Goal: Task Accomplishment & Management: Use online tool/utility

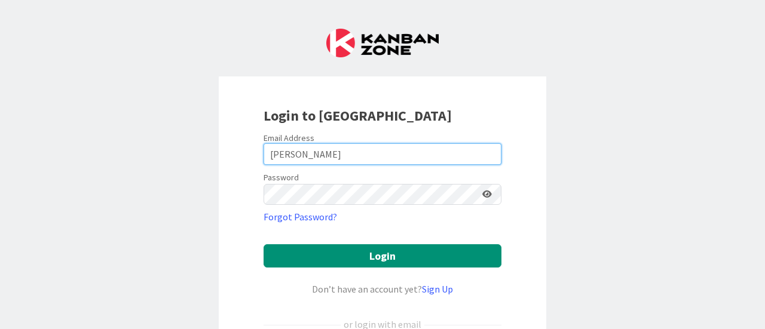
click at [408, 158] on input "[PERSON_NAME]" at bounding box center [383, 154] width 238 height 22
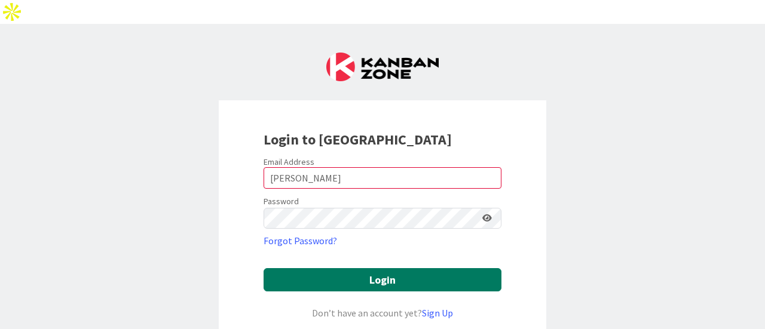
click at [287, 268] on button "Login" at bounding box center [383, 279] width 238 height 23
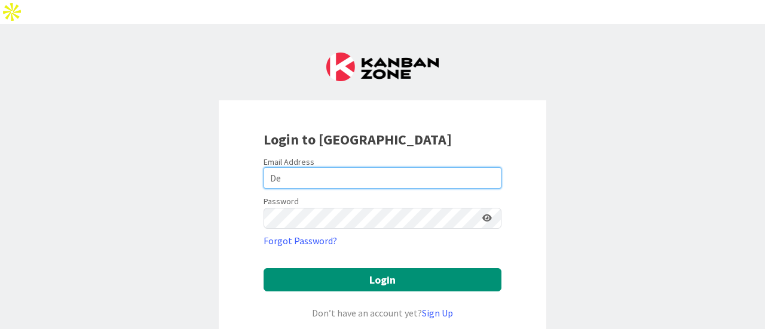
type input "D"
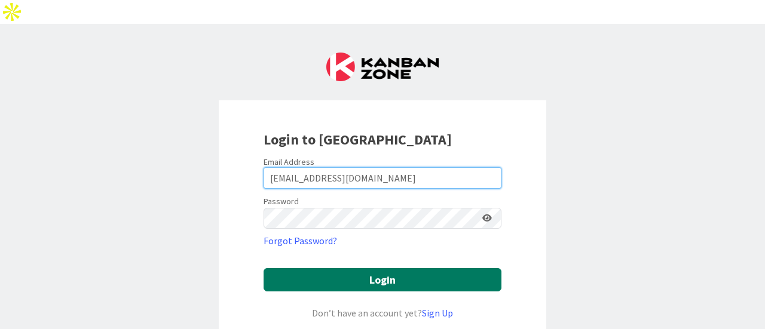
type input "[EMAIL_ADDRESS][DOMAIN_NAME]"
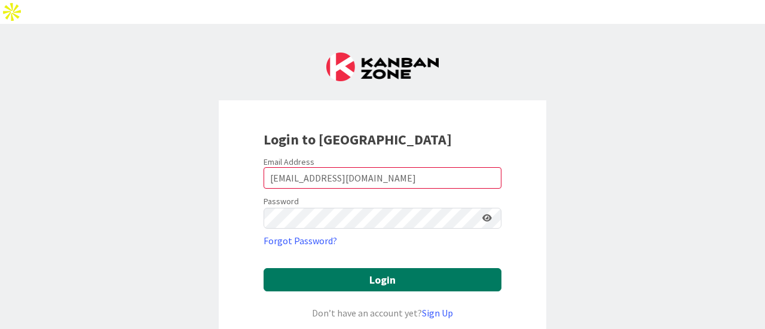
click at [393, 268] on button "Login" at bounding box center [383, 279] width 238 height 23
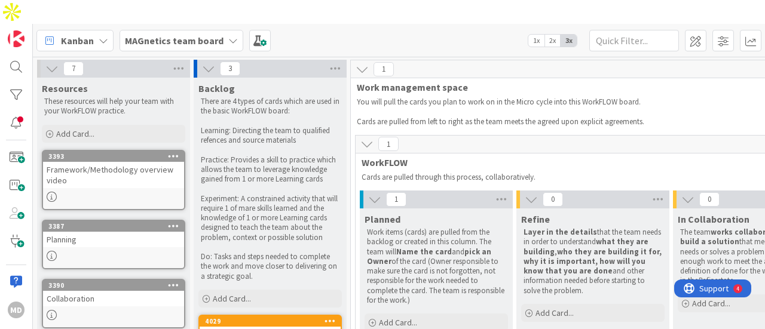
click at [219, 30] on div "MAGnetics team board" at bounding box center [182, 41] width 124 height 22
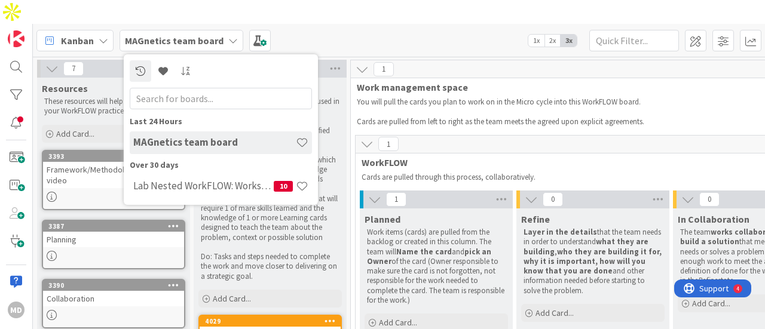
click at [102, 30] on div "Kanban" at bounding box center [74, 41] width 77 height 22
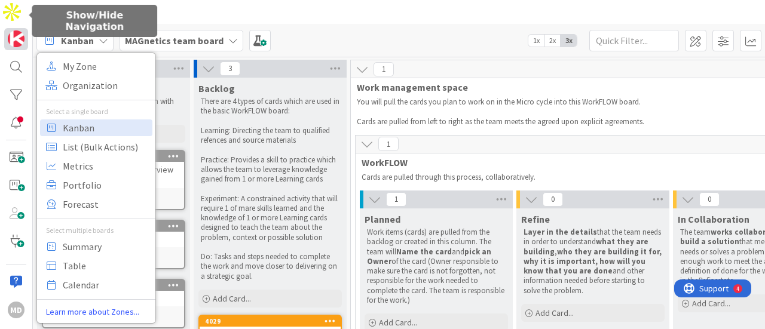
click at [18, 30] on img at bounding box center [16, 38] width 17 height 17
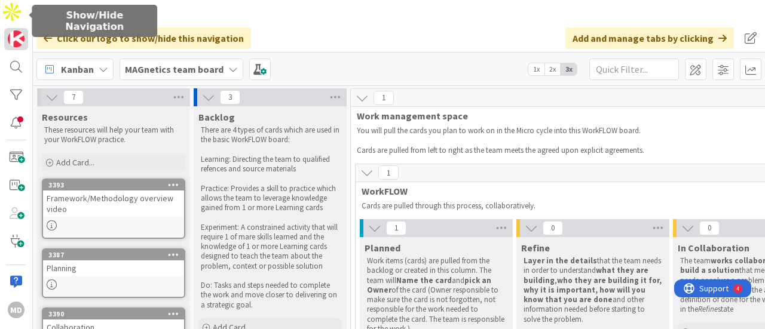
click at [23, 28] on link at bounding box center [16, 39] width 24 height 22
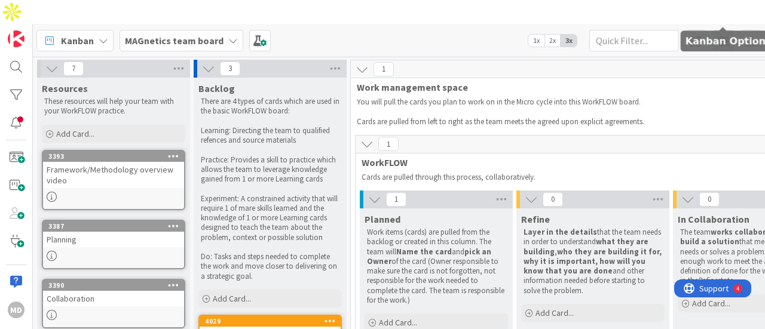
click at [727, 30] on span at bounding box center [723, 41] width 22 height 22
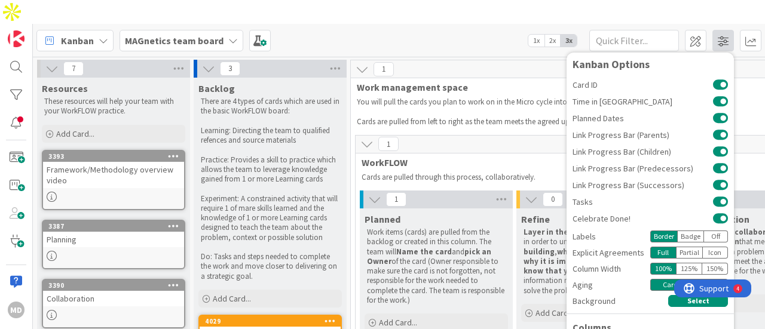
click at [727, 30] on div "Kanban Options Card ID Time in Column Planned Dates Link Progress Bar (Parents)…" at bounding box center [723, 41] width 76 height 22
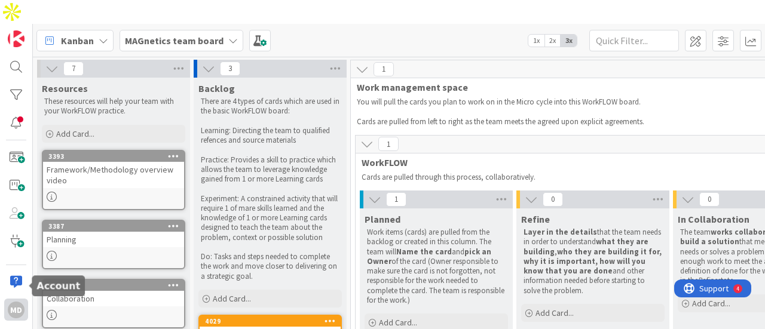
click at [11, 302] on div "MD" at bounding box center [16, 310] width 17 height 17
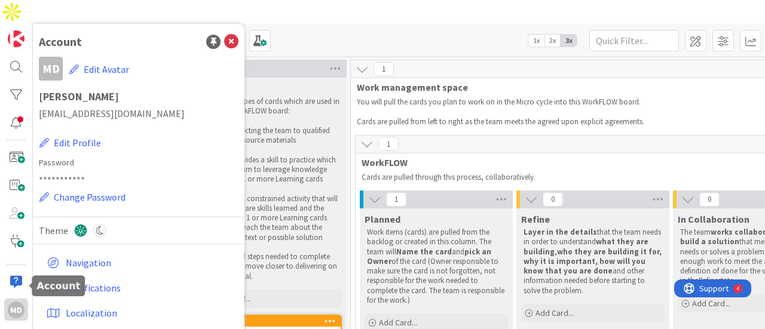
click at [11, 302] on div "MD" at bounding box center [16, 310] width 17 height 17
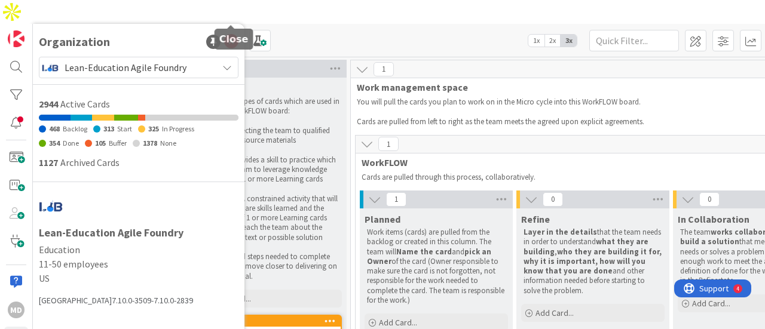
click at [232, 35] on icon at bounding box center [231, 42] width 14 height 14
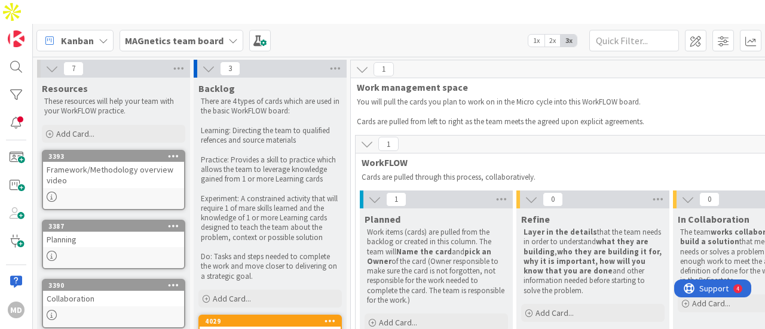
click at [212, 30] on div "MAGnetics team board" at bounding box center [182, 41] width 124 height 22
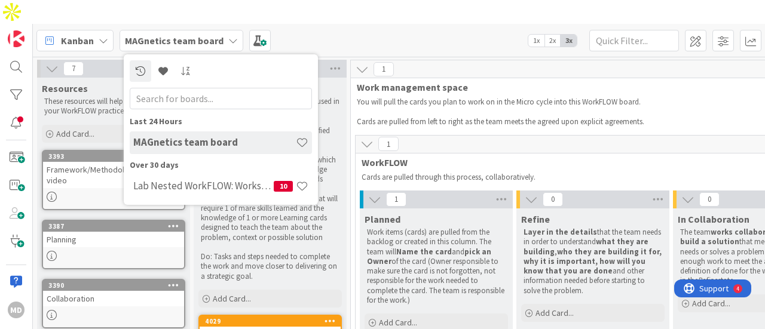
click at [226, 136] on h4 "MAGnetics team board" at bounding box center [214, 142] width 163 height 12
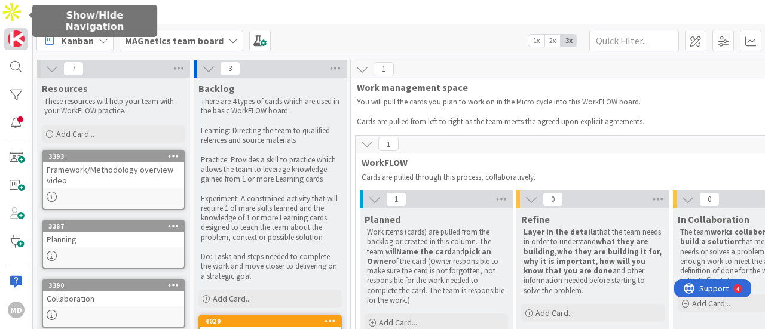
click at [19, 30] on img at bounding box center [16, 38] width 17 height 17
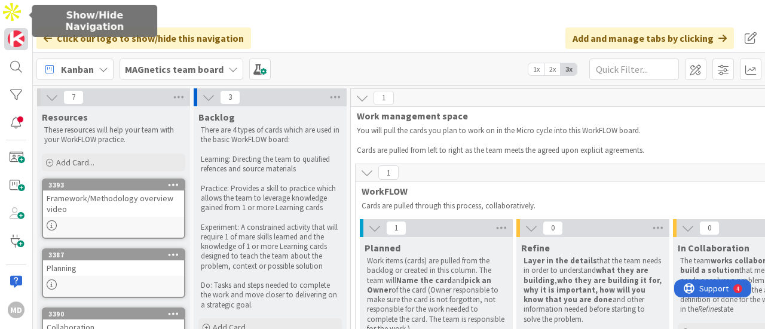
click at [19, 30] on img at bounding box center [16, 38] width 17 height 17
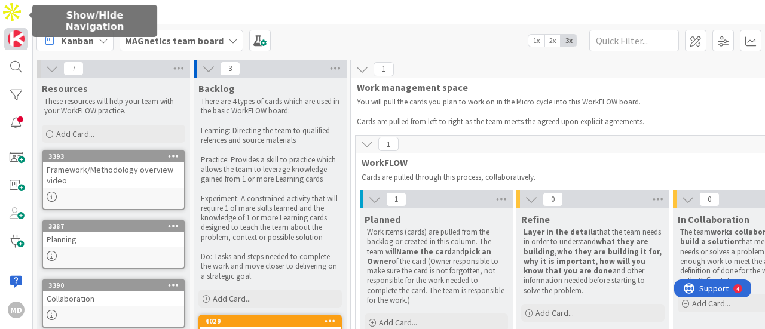
click at [19, 30] on img at bounding box center [16, 38] width 17 height 17
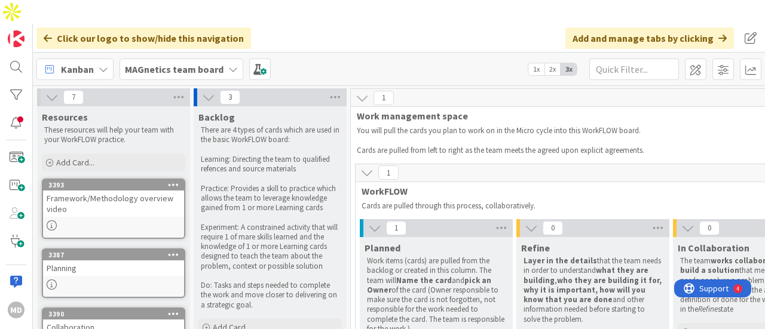
click at [94, 59] on div "Kanban" at bounding box center [74, 70] width 77 height 22
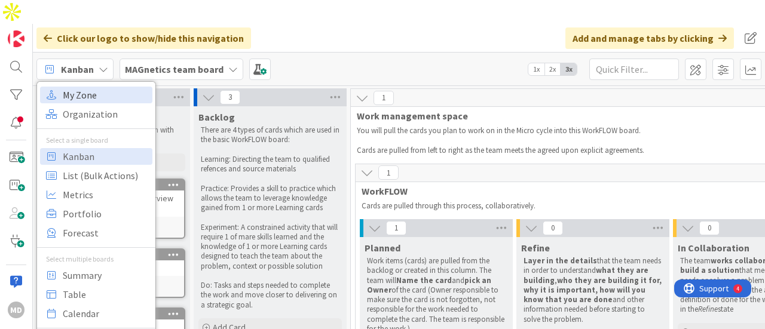
click at [104, 86] on span "My Zone" at bounding box center [106, 95] width 86 height 18
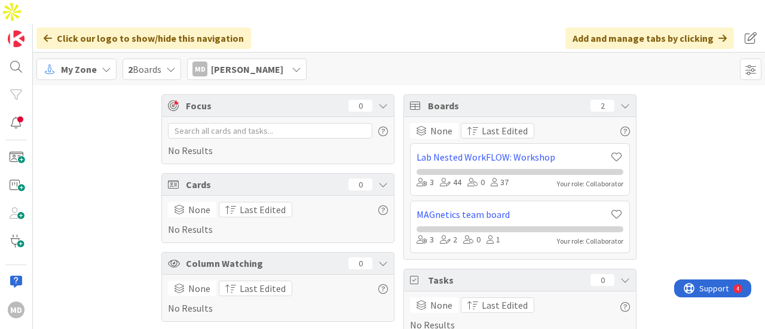
click at [105, 59] on div "My Zone" at bounding box center [76, 70] width 80 height 22
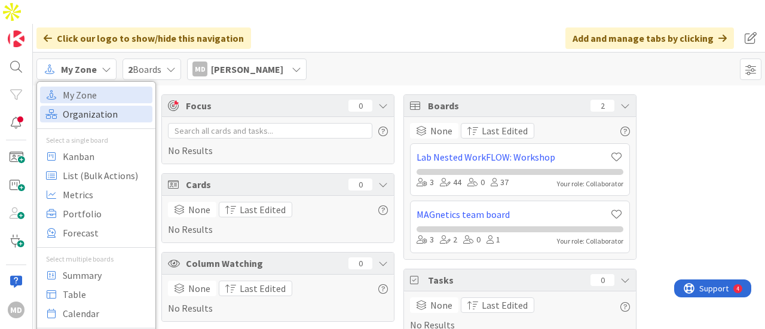
click at [118, 105] on span "Organization" at bounding box center [106, 114] width 86 height 18
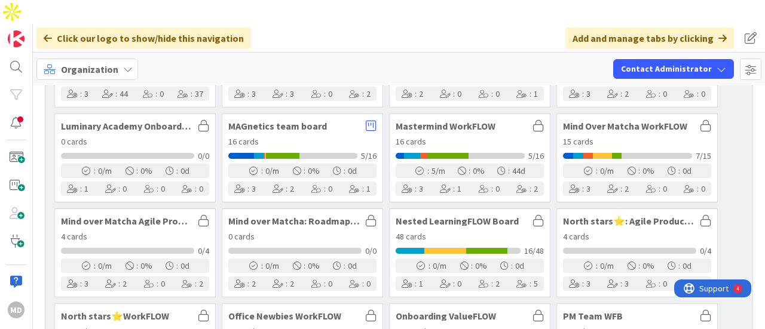
scroll to position [700, 0]
click at [114, 62] on span "Organization" at bounding box center [89, 69] width 57 height 14
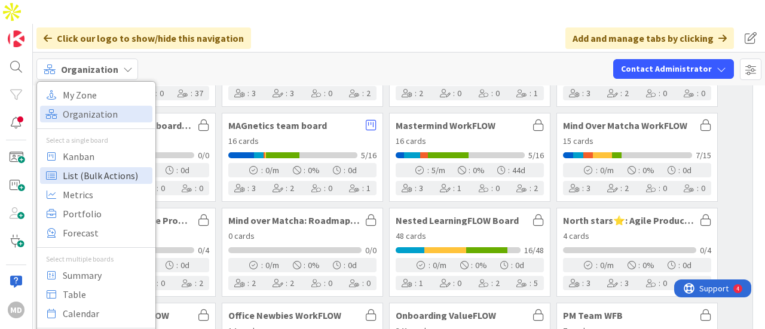
click at [118, 167] on span "List (Bulk Actions)" at bounding box center [106, 176] width 86 height 18
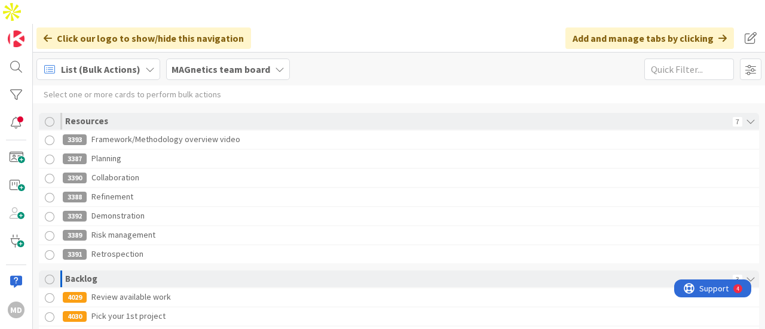
click at [145, 65] on icon at bounding box center [150, 70] width 10 height 10
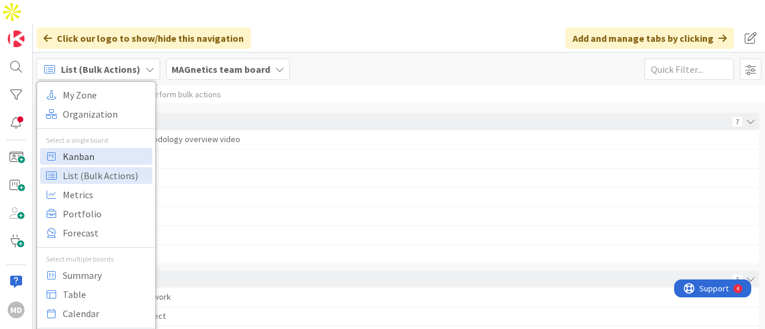
click at [103, 148] on span "Kanban" at bounding box center [106, 157] width 86 height 18
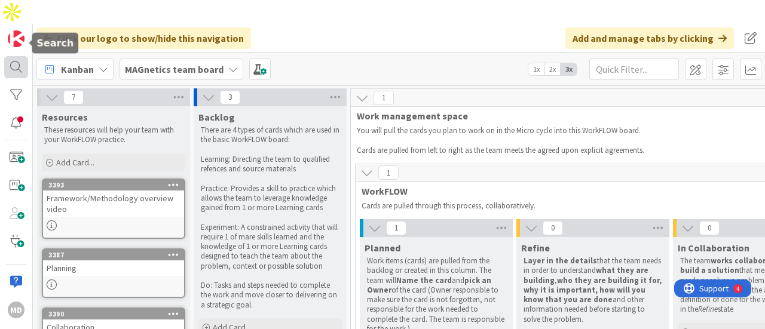
click at [18, 56] on div at bounding box center [16, 67] width 24 height 22
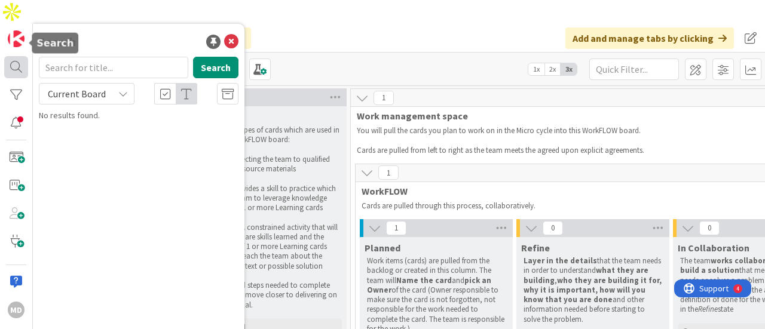
click at [18, 56] on div at bounding box center [16, 67] width 24 height 22
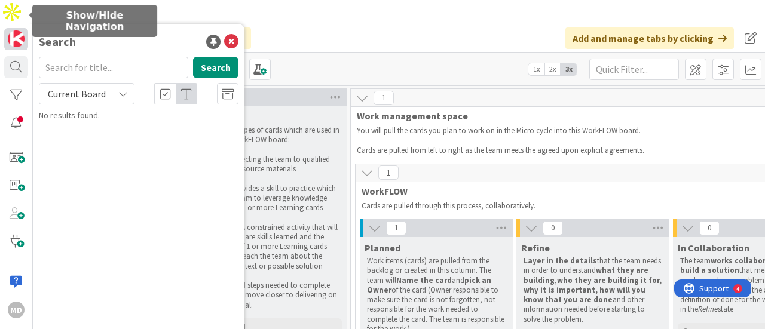
click at [13, 30] on img at bounding box center [16, 38] width 17 height 17
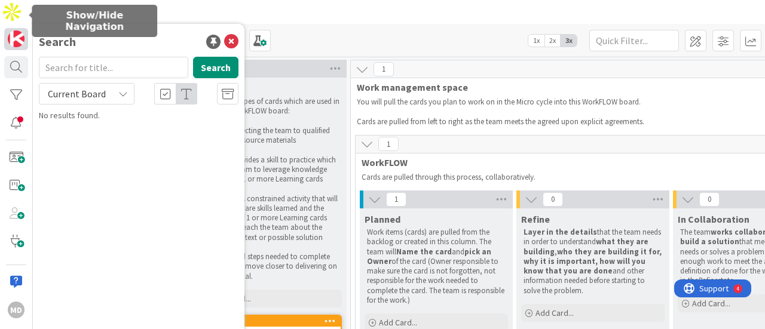
click at [13, 30] on img at bounding box center [16, 38] width 17 height 17
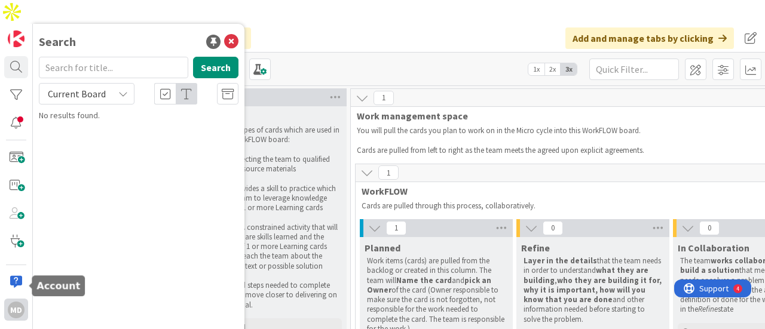
click at [8, 302] on div "MD" at bounding box center [16, 310] width 17 height 17
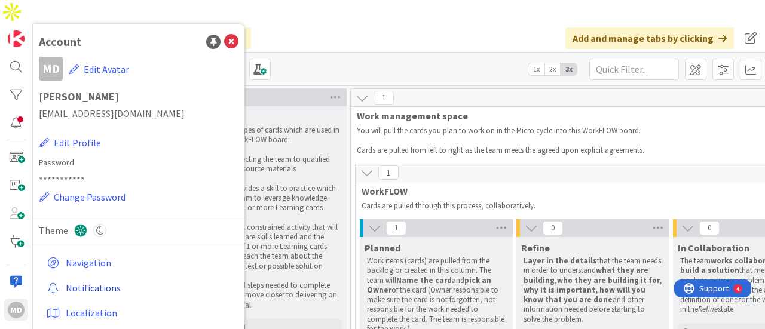
scroll to position [17, 0]
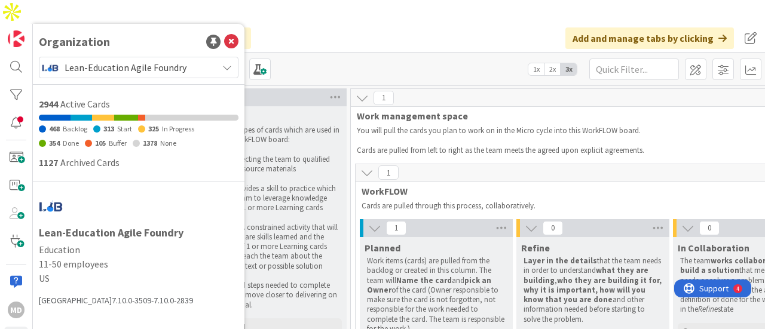
click at [237, 57] on div "Lean-Education Agile Foundry" at bounding box center [139, 68] width 200 height 22
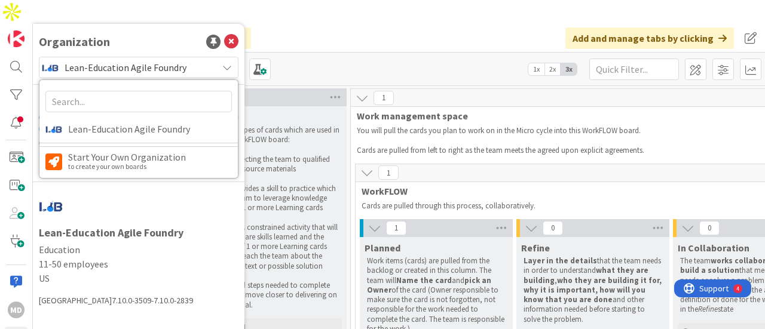
click at [225, 57] on div "Lean-Education Agile Foundry" at bounding box center [139, 68] width 200 height 22
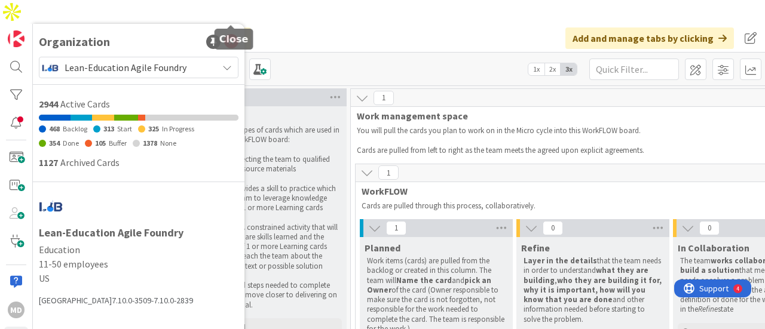
click at [229, 35] on icon at bounding box center [231, 42] width 14 height 14
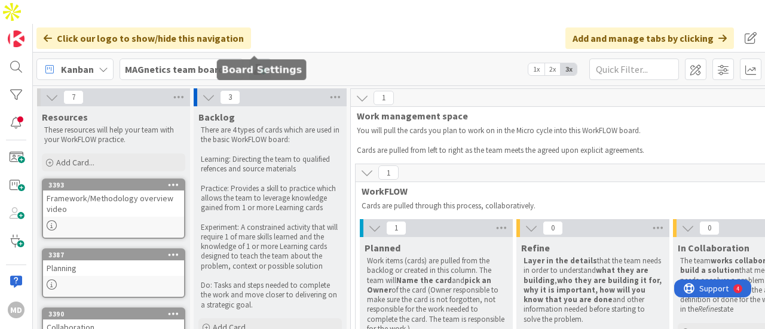
click at [255, 59] on span at bounding box center [260, 70] width 22 height 22
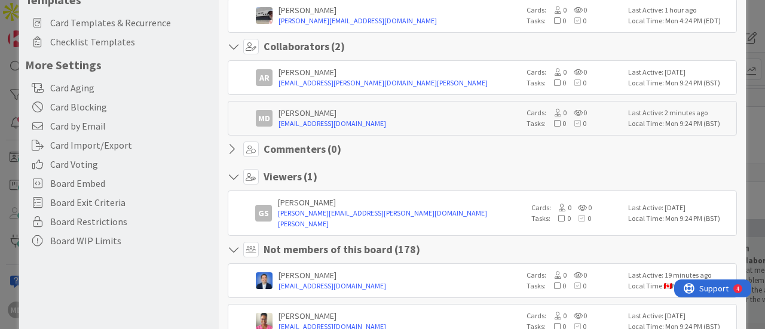
scroll to position [210, 0]
click at [232, 175] on icon at bounding box center [236, 177] width 16 height 12
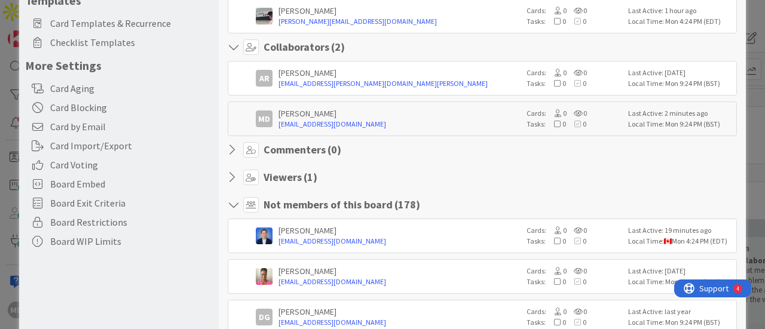
click at [232, 175] on icon at bounding box center [236, 177] width 16 height 12
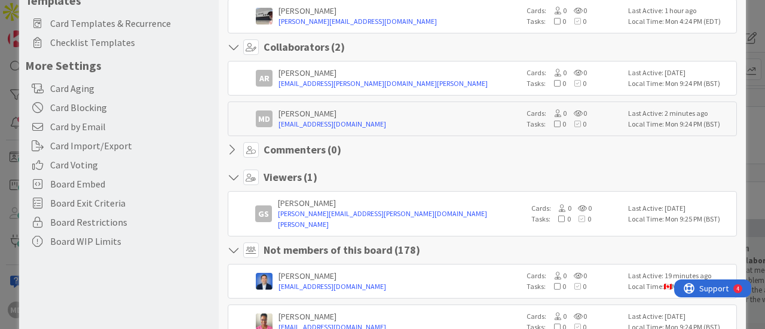
click at [235, 43] on icon at bounding box center [236, 47] width 16 height 12
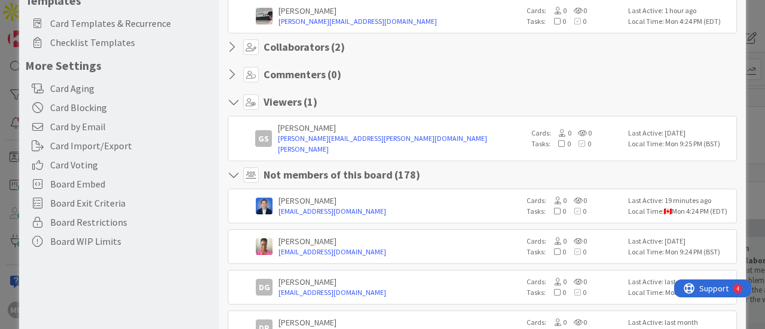
click at [235, 43] on icon at bounding box center [236, 47] width 16 height 12
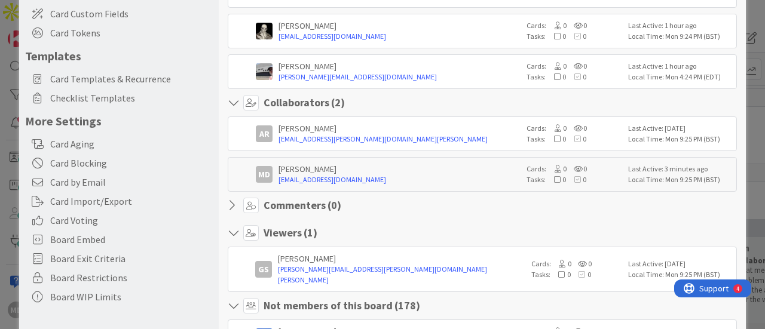
scroll to position [0, 0]
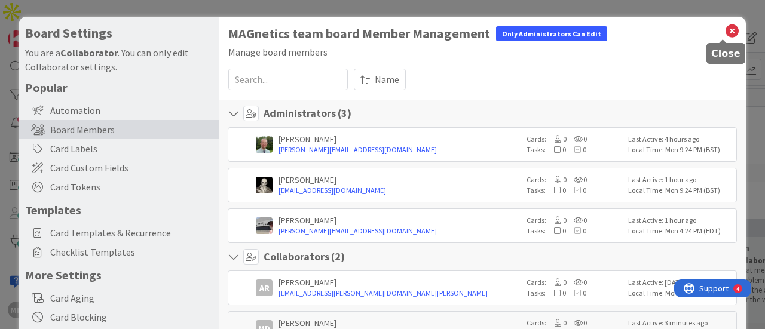
click at [725, 32] on icon at bounding box center [732, 31] width 16 height 17
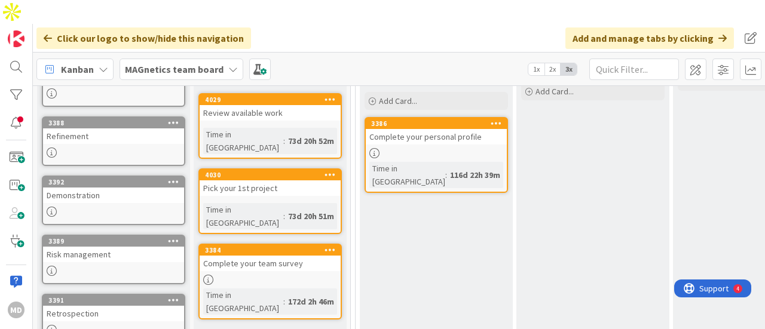
scroll to position [252, 0]
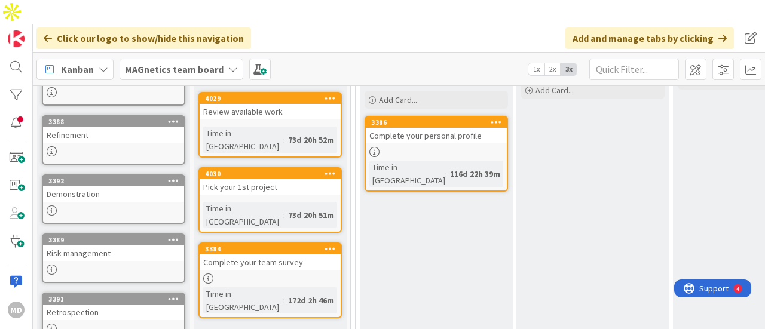
click at [268, 104] on div "Review available work" at bounding box center [270, 112] width 141 height 16
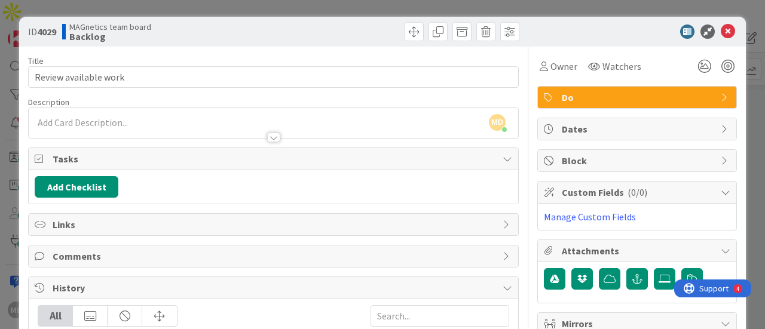
click at [703, 95] on span "Do" at bounding box center [638, 97] width 153 height 14
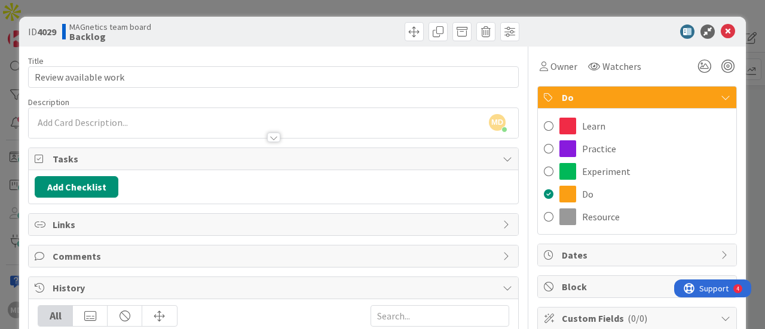
click at [703, 95] on span "Do" at bounding box center [638, 97] width 153 height 14
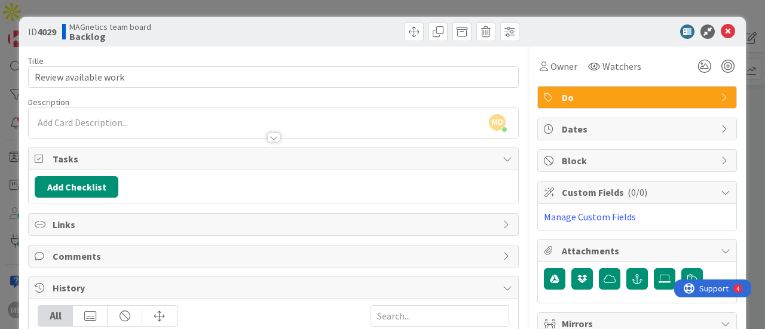
click at [267, 136] on div at bounding box center [273, 138] width 13 height 10
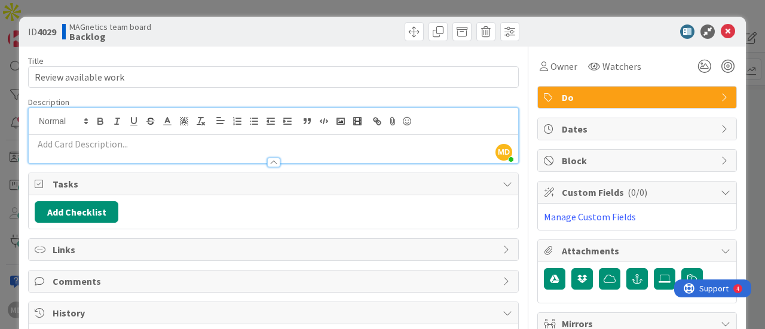
click at [267, 158] on div at bounding box center [273, 163] width 13 height 10
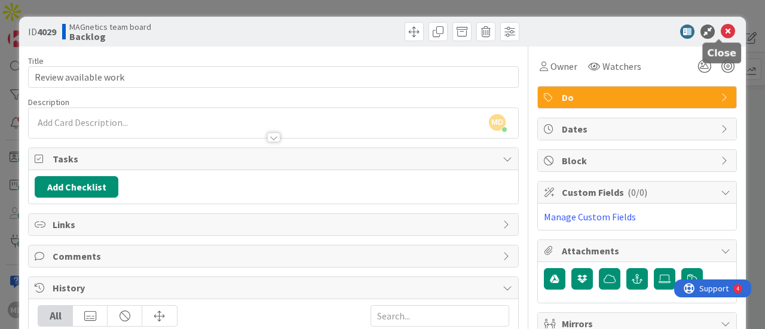
click at [722, 30] on icon at bounding box center [728, 31] width 14 height 14
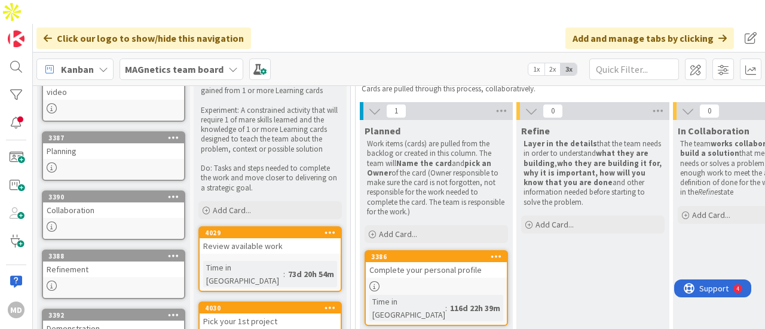
scroll to position [116, 0]
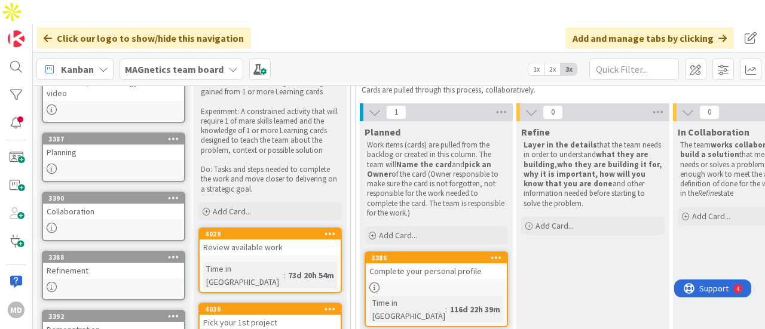
click at [534, 63] on span "1x" at bounding box center [536, 69] width 16 height 12
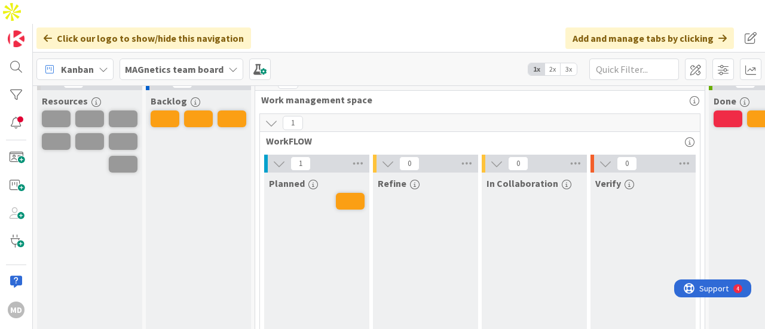
scroll to position [24, 0]
click at [553, 63] on span "2x" at bounding box center [552, 69] width 16 height 12
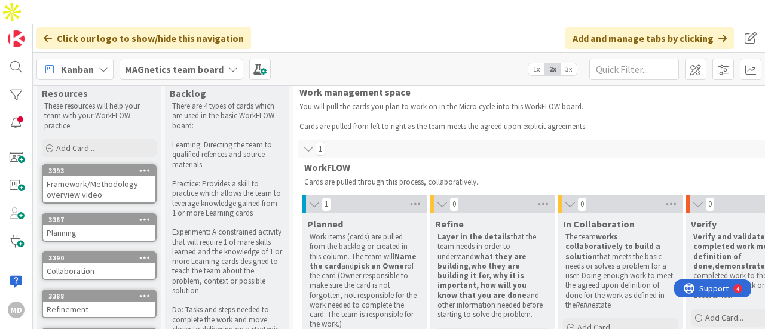
click at [570, 63] on span "3x" at bounding box center [569, 69] width 16 height 12
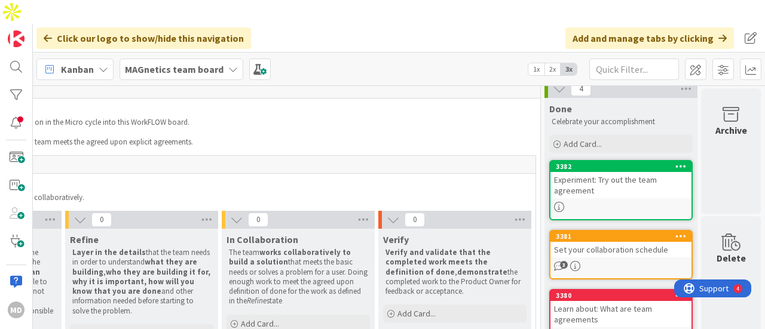
scroll to position [0, 459]
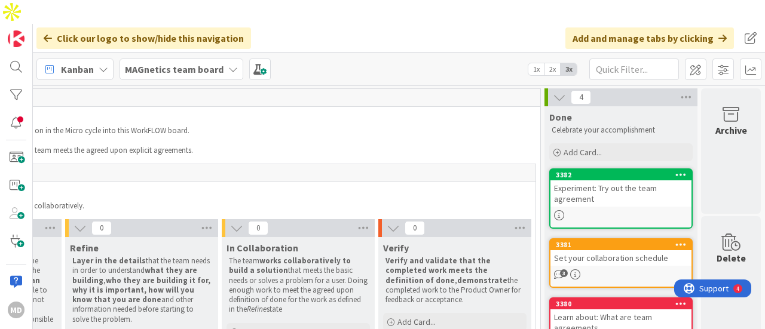
click at [554, 91] on icon at bounding box center [559, 97] width 13 height 13
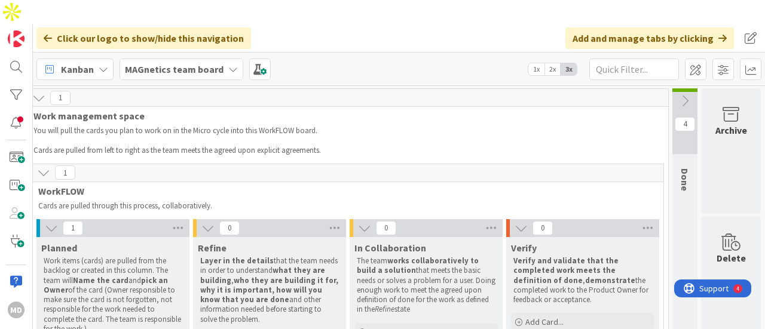
scroll to position [0, 331]
click at [514, 222] on icon at bounding box center [520, 228] width 13 height 13
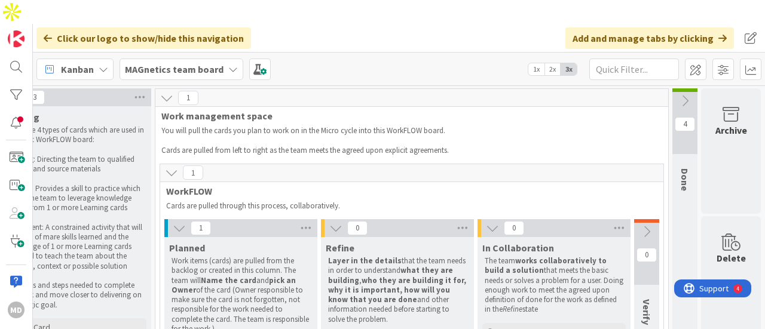
click at [486, 222] on icon at bounding box center [492, 228] width 13 height 13
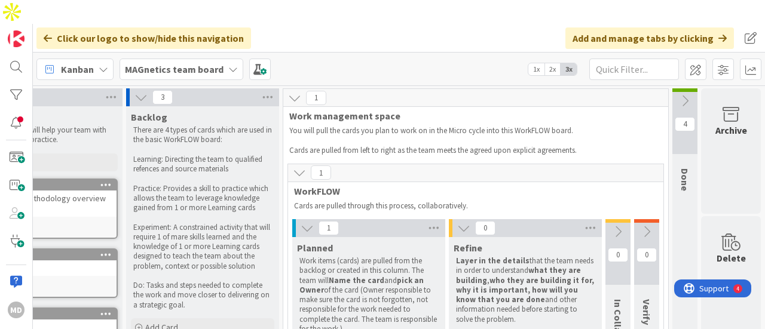
click at [457, 222] on icon at bounding box center [463, 228] width 13 height 13
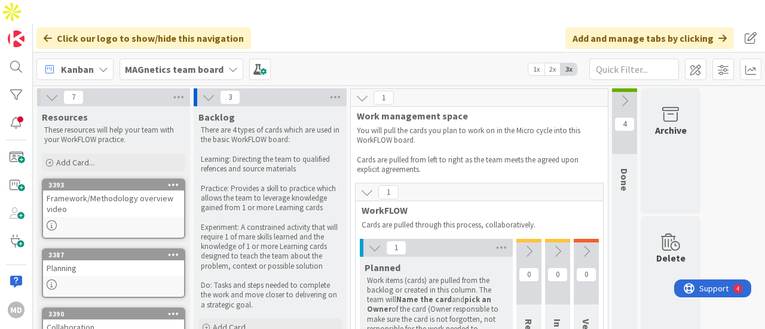
click at [369, 241] on icon at bounding box center [374, 247] width 13 height 13
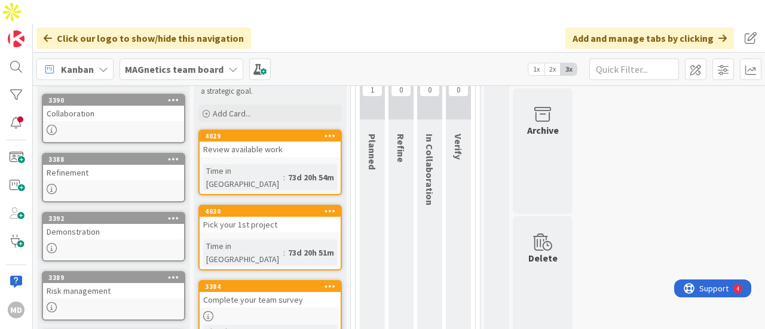
scroll to position [217, 0]
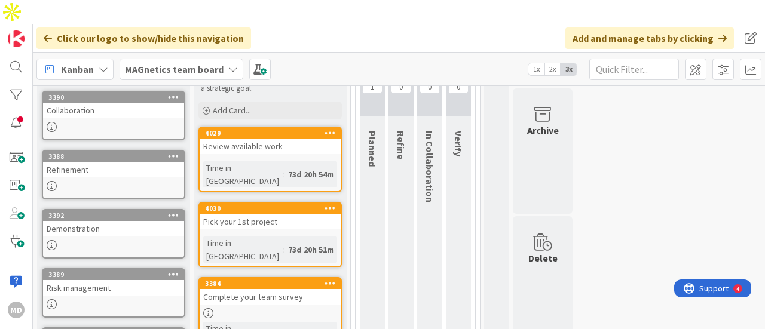
click at [289, 139] on div "Review available work" at bounding box center [270, 147] width 141 height 16
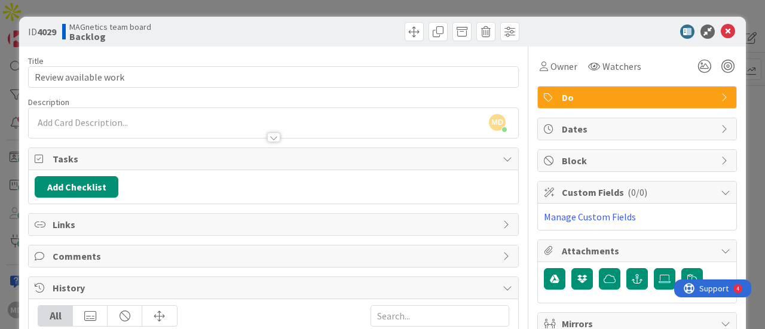
click at [294, 252] on span "Comments" at bounding box center [275, 256] width 444 height 14
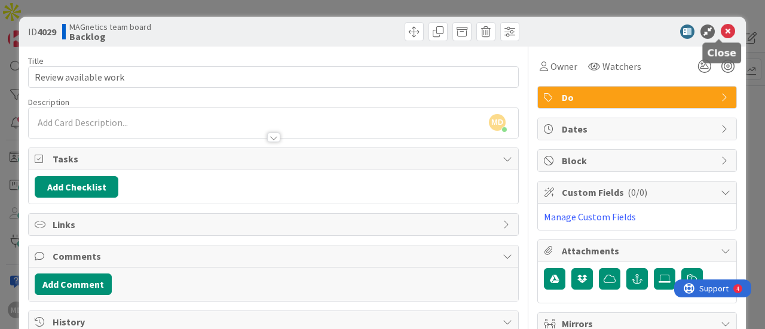
click at [721, 27] on icon at bounding box center [728, 31] width 14 height 14
